Goal: Task Accomplishment & Management: Use online tool/utility

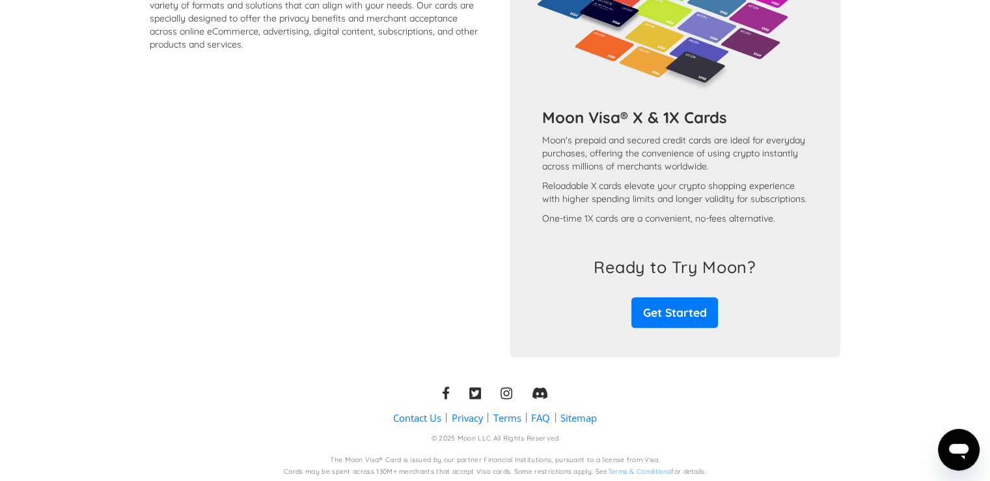
scroll to position [1176, 0]
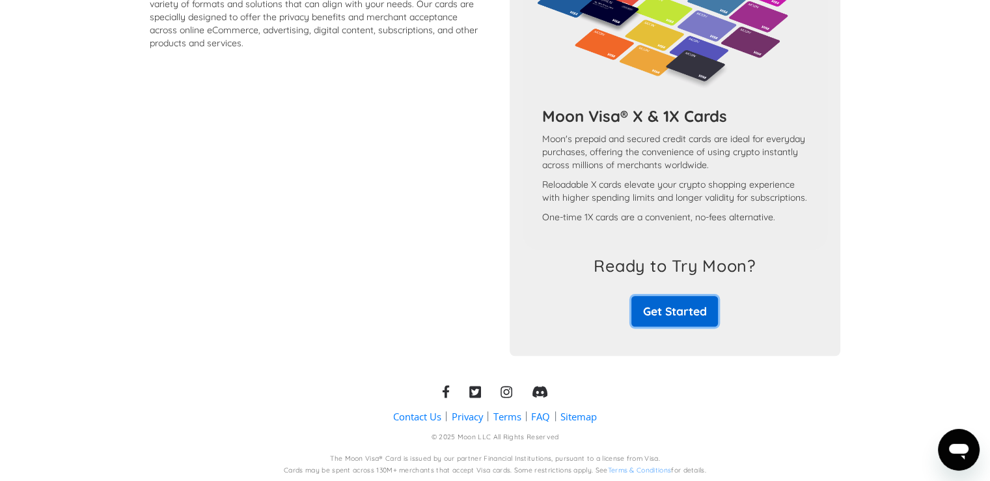
click at [673, 326] on link "Get Started" at bounding box center [675, 311] width 87 height 31
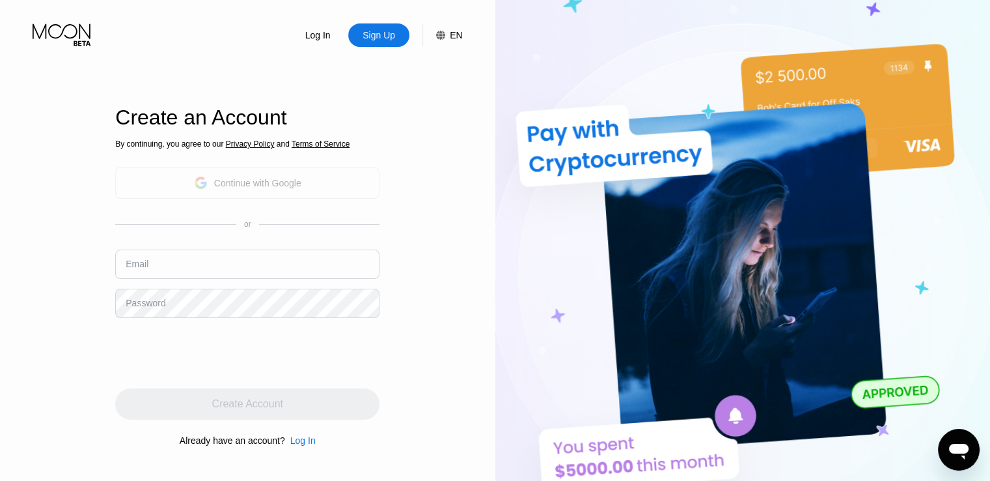
click at [298, 183] on div "Continue with Google" at bounding box center [257, 183] width 87 height 10
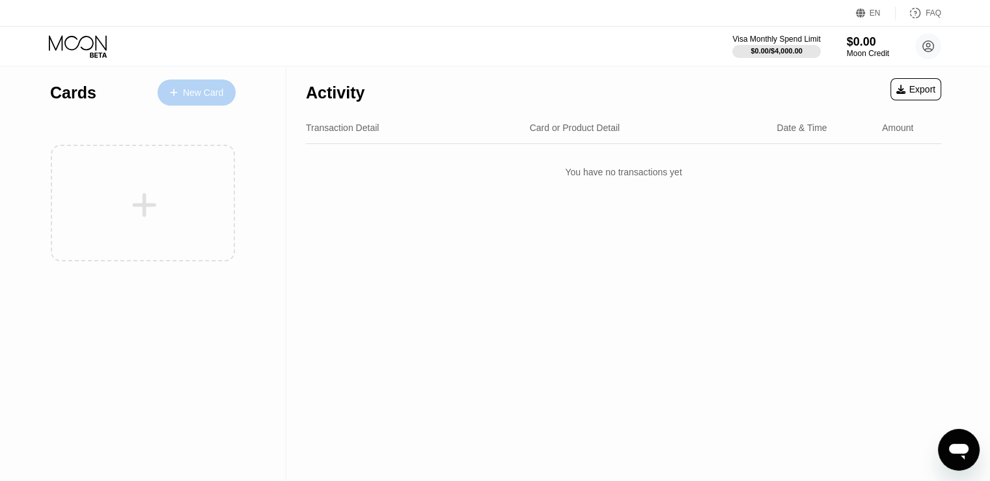
click at [210, 87] on div "New Card" at bounding box center [203, 92] width 40 height 11
